Goal: Task Accomplishment & Management: Complete application form

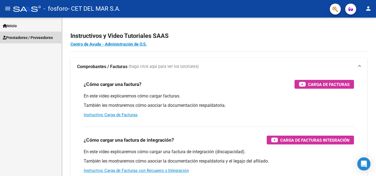
click at [36, 35] on span "Prestadores / Proveedores" at bounding box center [28, 38] width 50 height 6
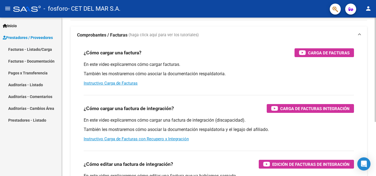
scroll to position [28, 0]
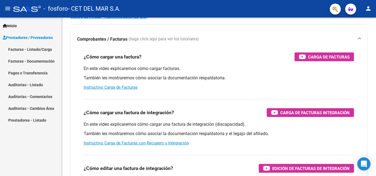
click at [39, 50] on link "Facturas - Listado/Carga" at bounding box center [30, 49] width 61 height 12
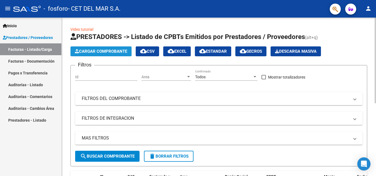
click at [119, 53] on span "Cargar Comprobante" at bounding box center [101, 51] width 52 height 5
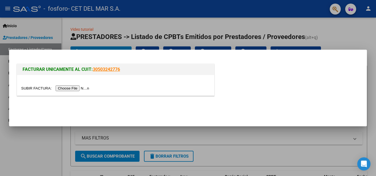
click at [72, 89] on input "file" at bounding box center [56, 89] width 70 height 6
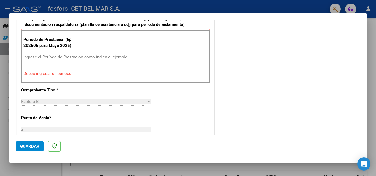
scroll to position [165, 0]
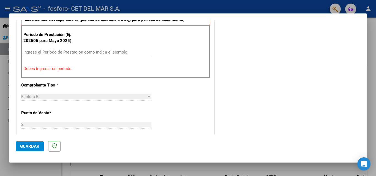
click at [68, 51] on input "Ingrese el Período de Prestación como indica el ejemplo" at bounding box center [86, 52] width 127 height 5
click at [53, 49] on div "Ingrese el Período de Prestación como indica el ejemplo" at bounding box center [86, 52] width 127 height 8
click at [52, 53] on input "Ingrese el Período de Prestación como indica el ejemplo" at bounding box center [86, 52] width 127 height 5
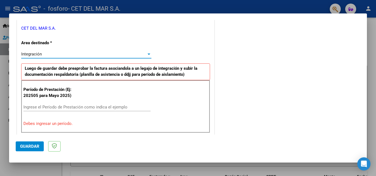
click at [93, 54] on div "Integración" at bounding box center [83, 54] width 125 height 5
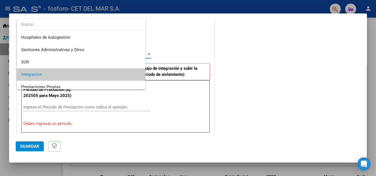
scroll to position [21, 0]
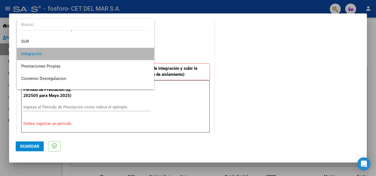
click at [92, 56] on span "Integración" at bounding box center [85, 54] width 129 height 12
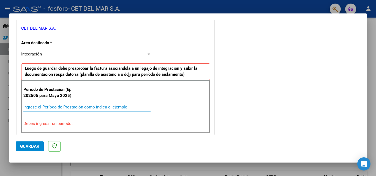
click at [67, 105] on input "Ingrese el Período de Prestación como indica el ejemplo" at bounding box center [86, 107] width 127 height 5
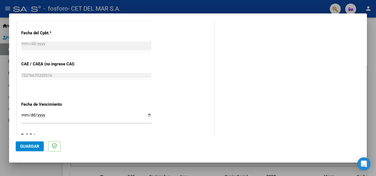
scroll to position [358, 0]
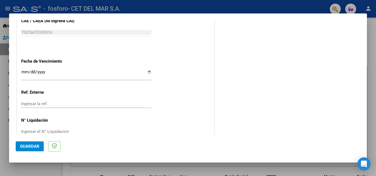
type input "202508"
click at [31, 73] on input "Ingresar la fecha" at bounding box center [86, 74] width 130 height 9
click at [23, 72] on input "Ingresar la fecha" at bounding box center [86, 74] width 130 height 9
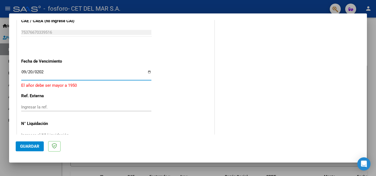
type input "[DATE]"
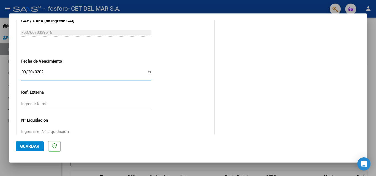
click at [62, 104] on input "Ingresar la ref." at bounding box center [86, 104] width 130 height 5
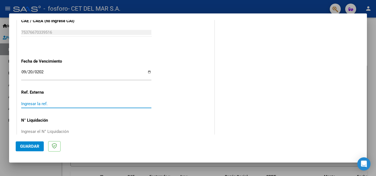
click at [62, 104] on input "Ingresar la ref." at bounding box center [86, 104] width 130 height 5
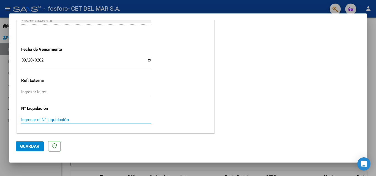
click at [53, 118] on input "Ingresar el N° Liquidación" at bounding box center [86, 120] width 130 height 5
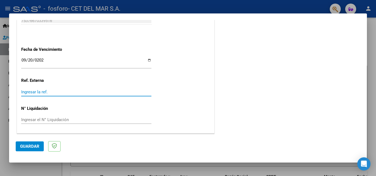
click at [47, 91] on input "Ingresar la ref." at bounding box center [86, 92] width 130 height 5
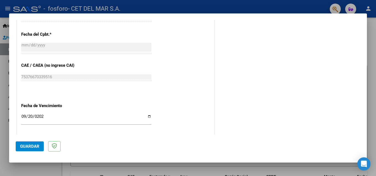
scroll to position [287, 0]
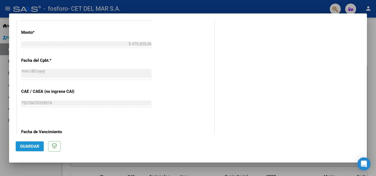
click at [31, 143] on button "Guardar" at bounding box center [30, 147] width 28 height 10
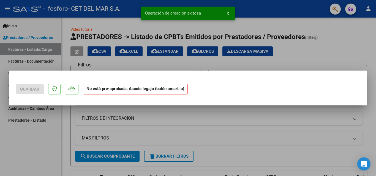
scroll to position [0, 0]
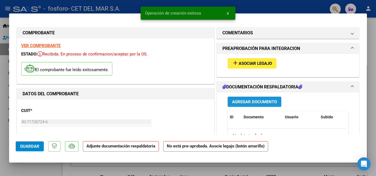
click at [253, 102] on span "Agregar Documento" at bounding box center [254, 102] width 45 height 5
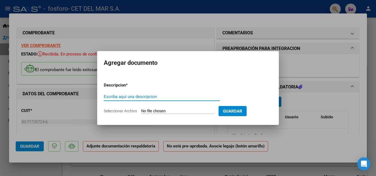
click at [136, 95] on input "Escriba aquí una descripcion" at bounding box center [162, 96] width 116 height 5
type input "planilla asistencia"
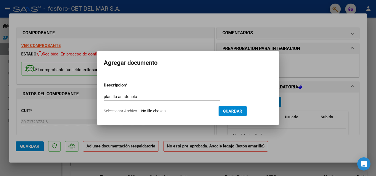
click at [173, 109] on input "Seleccionar Archivo" at bounding box center [177, 111] width 73 height 5
type input "C:\fakepath\[PERSON_NAME] asistencia_agosto.png"
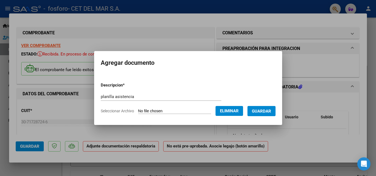
click at [266, 112] on span "Guardar" at bounding box center [261, 111] width 19 height 5
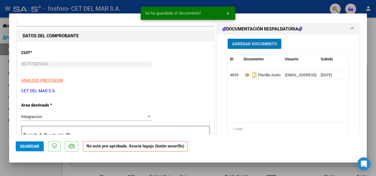
scroll to position [83, 0]
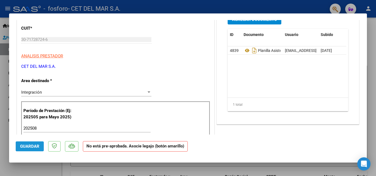
click at [30, 147] on span "Guardar" at bounding box center [29, 146] width 19 height 5
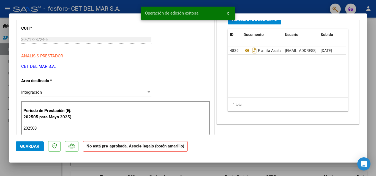
scroll to position [55, 0]
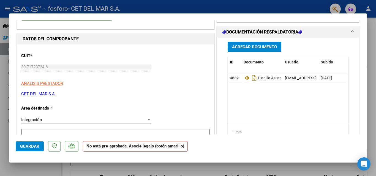
click at [132, 146] on strong "No está pre-aprobada. Asocie legajo (botón amarillo)" at bounding box center [135, 147] width 105 height 11
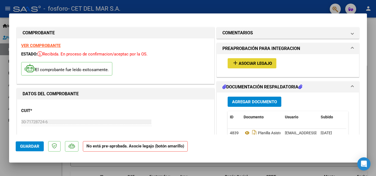
click at [250, 64] on span "Asociar Legajo" at bounding box center [255, 63] width 33 height 5
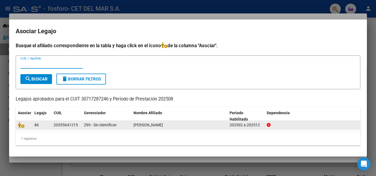
click at [143, 127] on span "[PERSON_NAME]" at bounding box center [148, 125] width 29 height 4
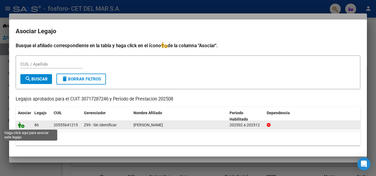
click at [21, 125] on icon at bounding box center [21, 125] width 7 height 6
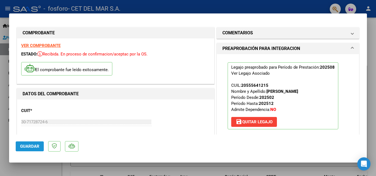
click at [32, 148] on span "Guardar" at bounding box center [29, 146] width 19 height 5
click at [31, 149] on span "Guardar" at bounding box center [29, 146] width 19 height 5
